Goal: Find specific page/section: Find specific page/section

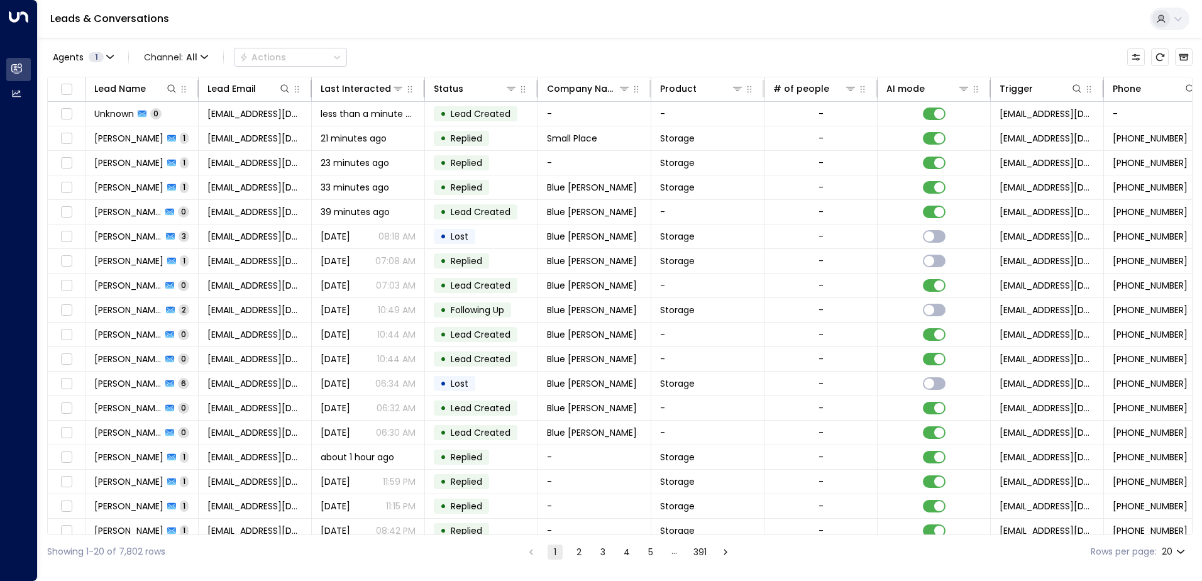
scroll to position [0, 257]
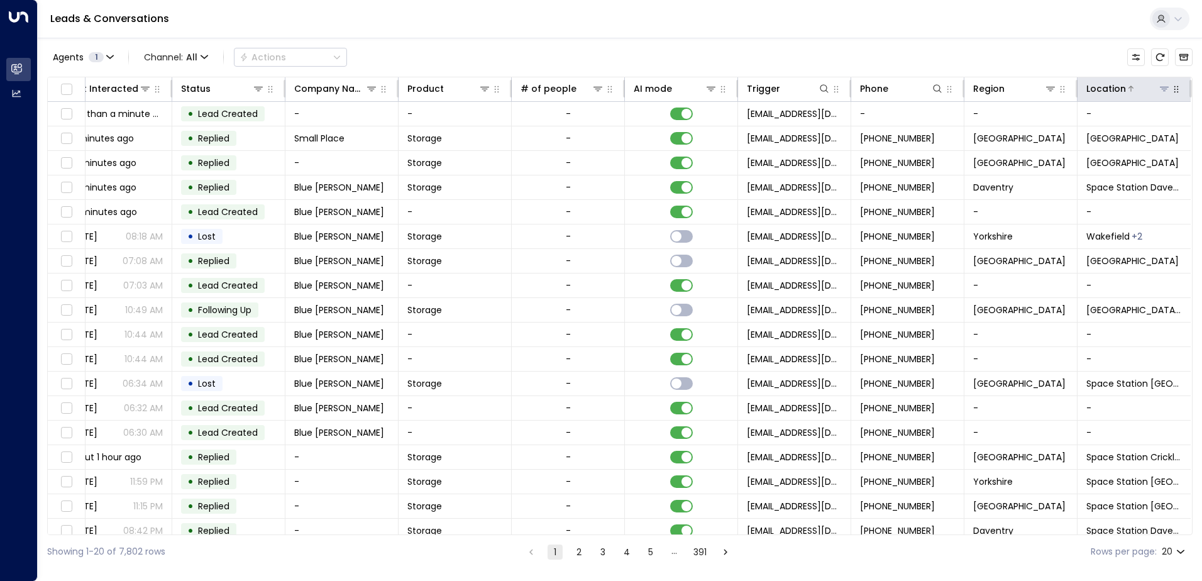
click at [1165, 85] on icon at bounding box center [1165, 89] width 10 height 10
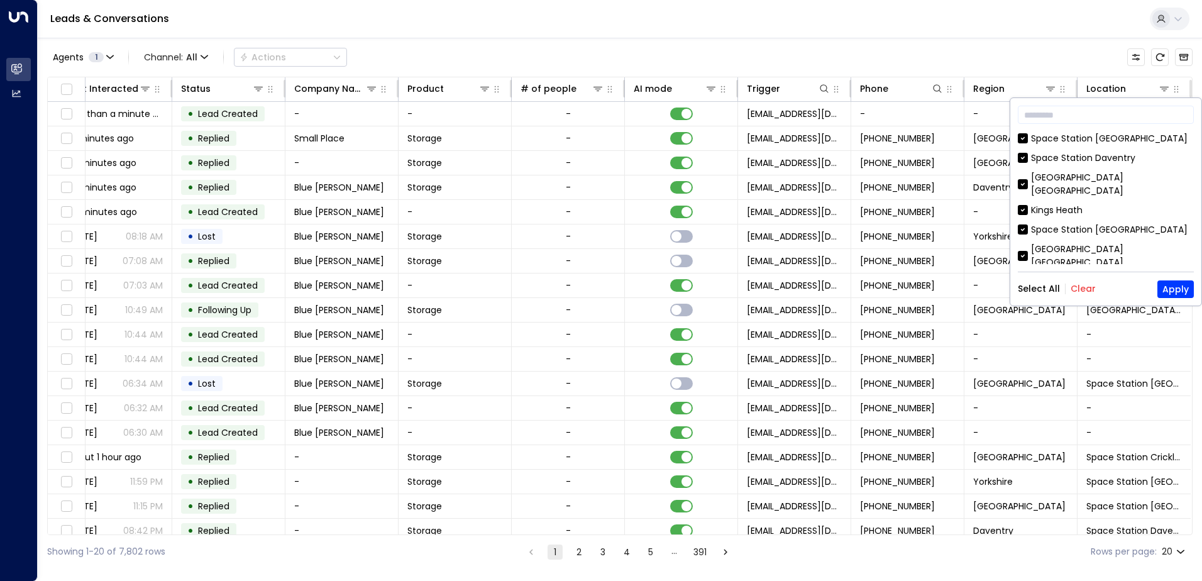
click at [1081, 284] on button "Clear" at bounding box center [1083, 289] width 25 height 10
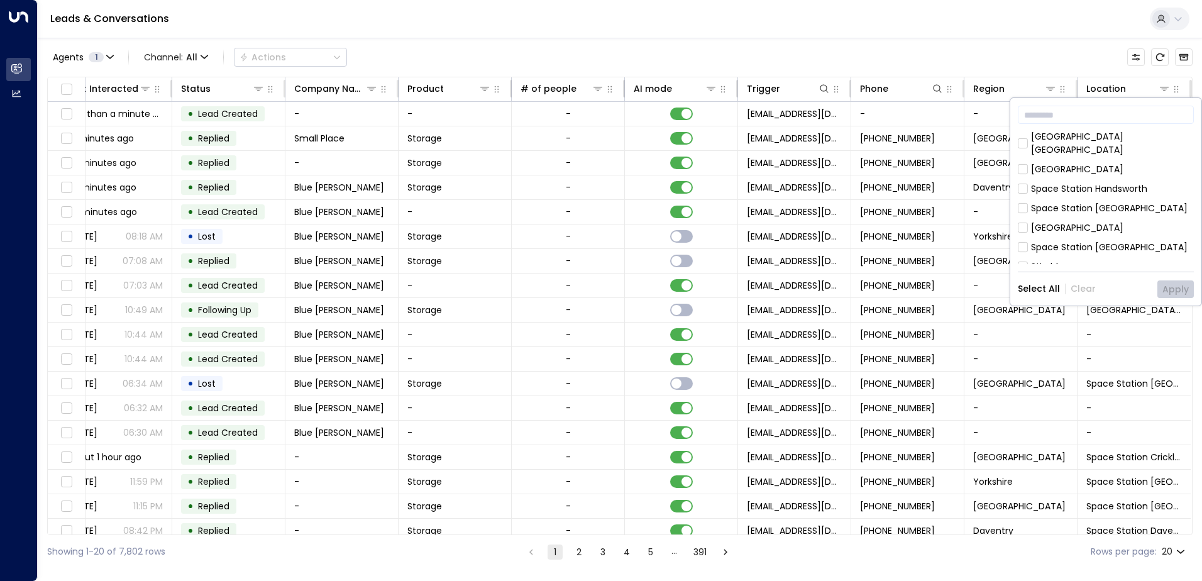
scroll to position [314, 0]
click at [1060, 241] on div "[GEOGRAPHIC_DATA]" at bounding box center [1077, 247] width 92 height 13
click at [1174, 287] on button "Apply" at bounding box center [1176, 289] width 36 height 18
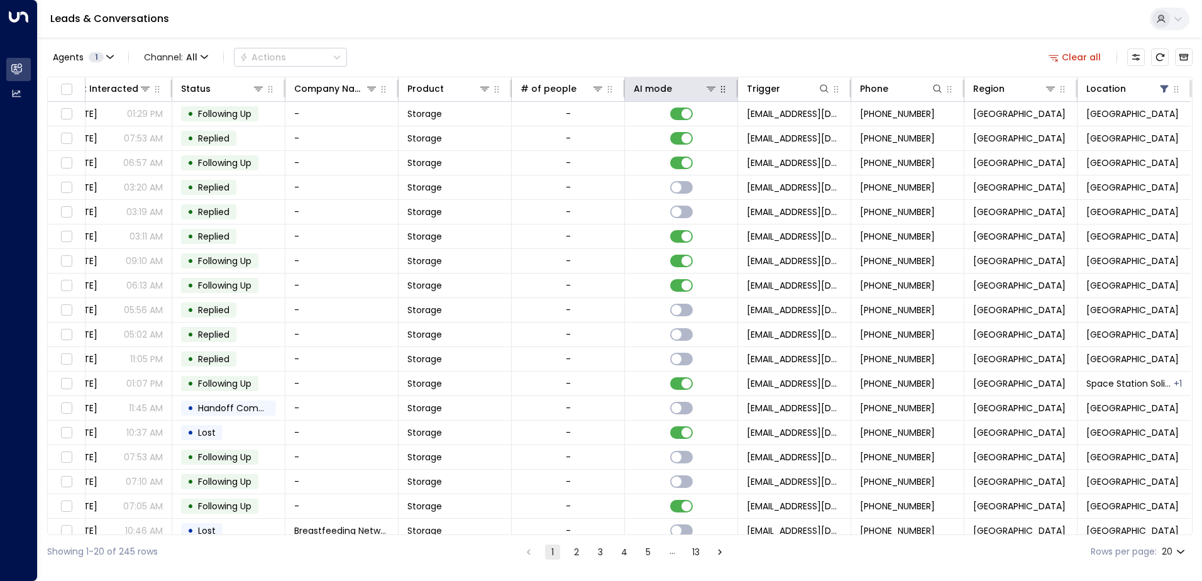
click at [717, 89] on button "button" at bounding box center [723, 89] width 13 height 13
click at [709, 91] on icon at bounding box center [711, 89] width 10 height 10
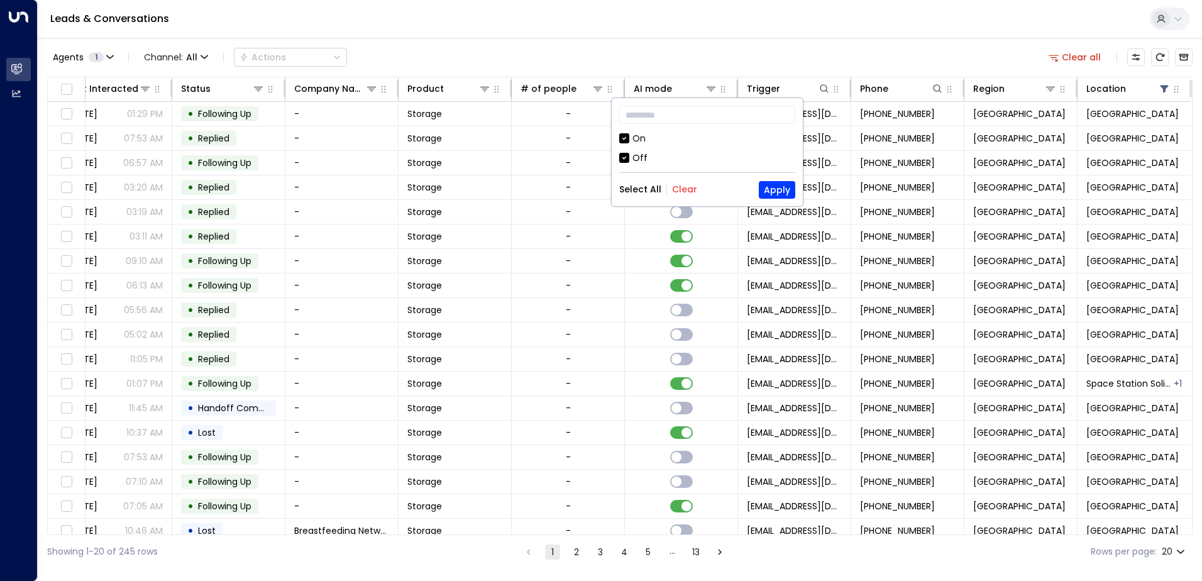
click at [639, 148] on div "On Off" at bounding box center [707, 148] width 176 height 33
click at [643, 152] on div "Off" at bounding box center [640, 158] width 15 height 13
click at [776, 190] on button "Apply" at bounding box center [777, 190] width 36 height 18
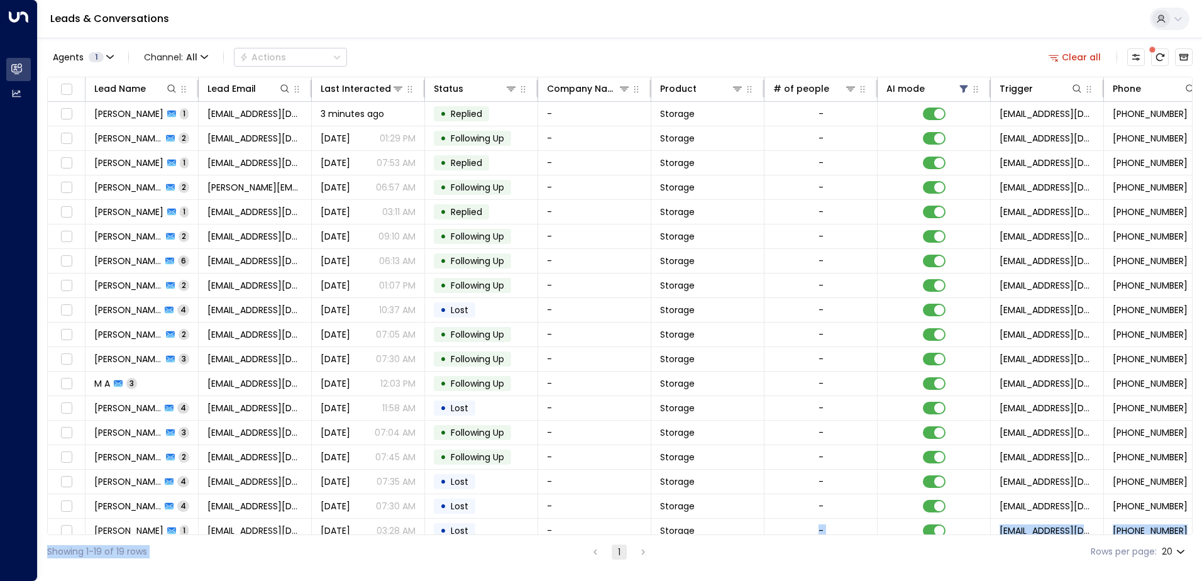
drag, startPoint x: 735, startPoint y: 535, endPoint x: 820, endPoint y: 562, distance: 89.7
click at [820, 562] on div "Agents 1 Channel: All Actions Clear all Lead Name Lead Email Last Interacted St…" at bounding box center [620, 303] width 1146 height 531
